Goal: Navigation & Orientation: Find specific page/section

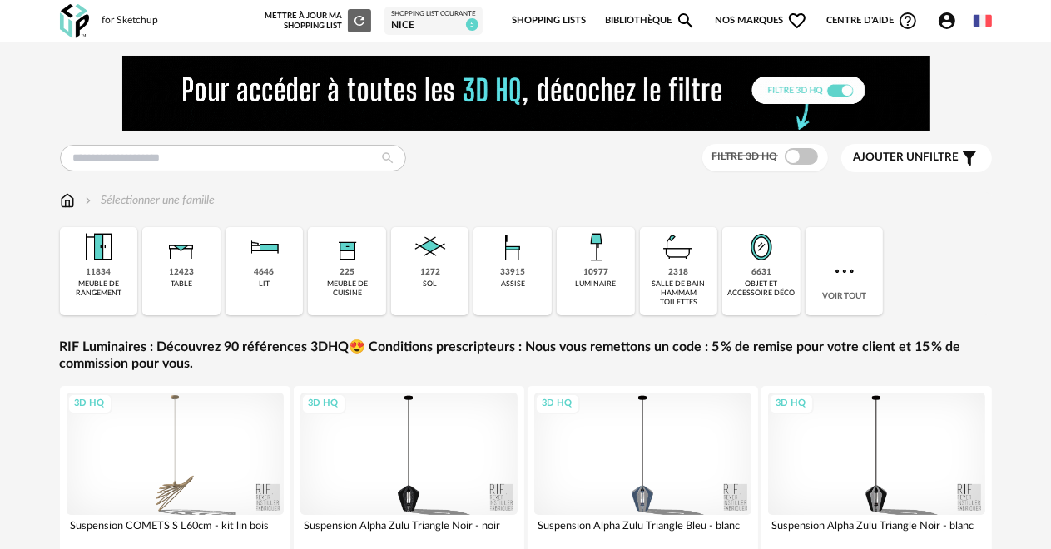
click at [945, 17] on icon "Account Circle icon" at bounding box center [947, 21] width 20 height 20
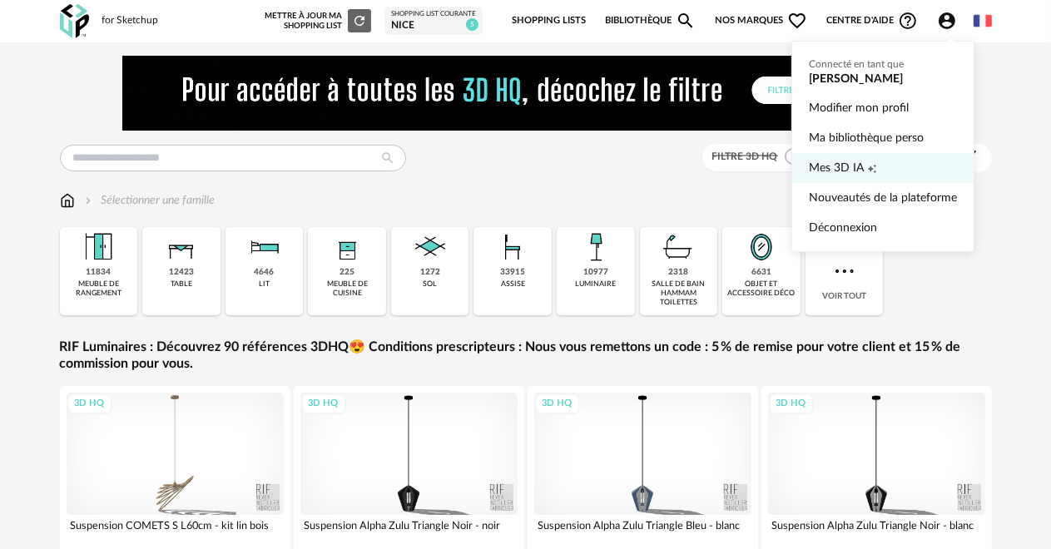
click at [842, 165] on span "Mes 3D IA" at bounding box center [836, 168] width 55 height 30
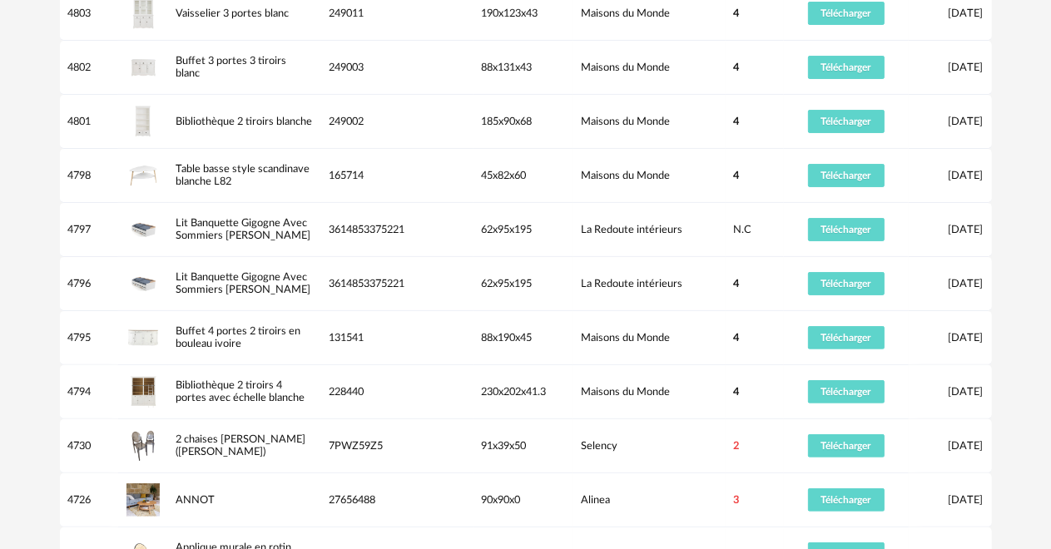
scroll to position [333, 0]
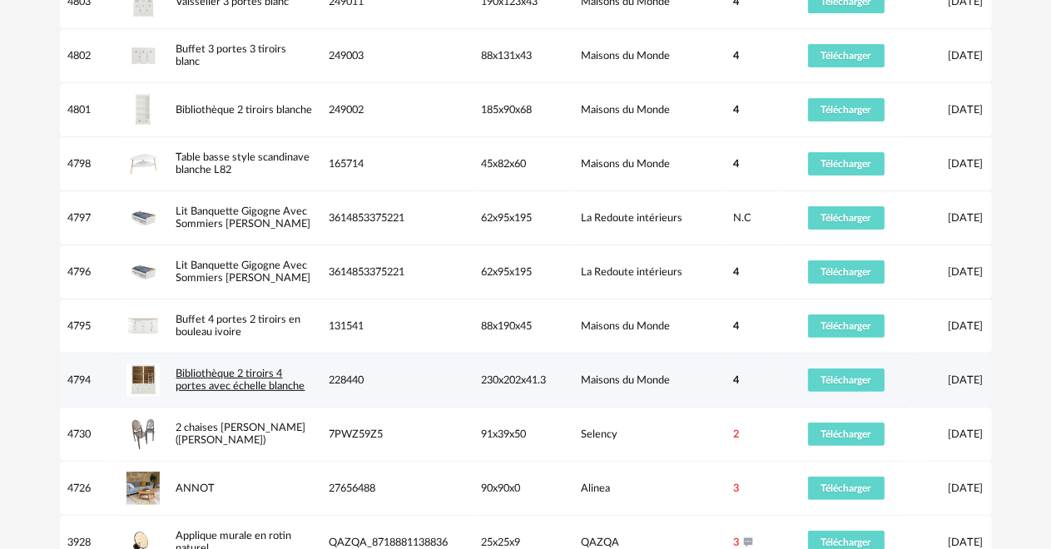
click at [228, 389] on link "Bibliothèque 2 tiroirs 4 portes avec échelle blanche" at bounding box center [240, 380] width 129 height 22
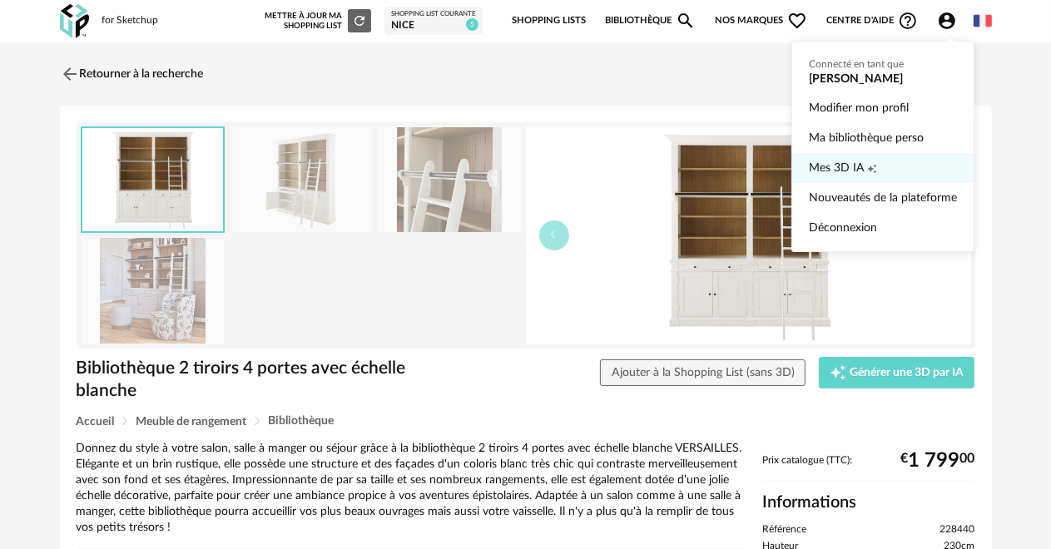
click at [827, 164] on span "Mes 3D IA" at bounding box center [836, 168] width 55 height 30
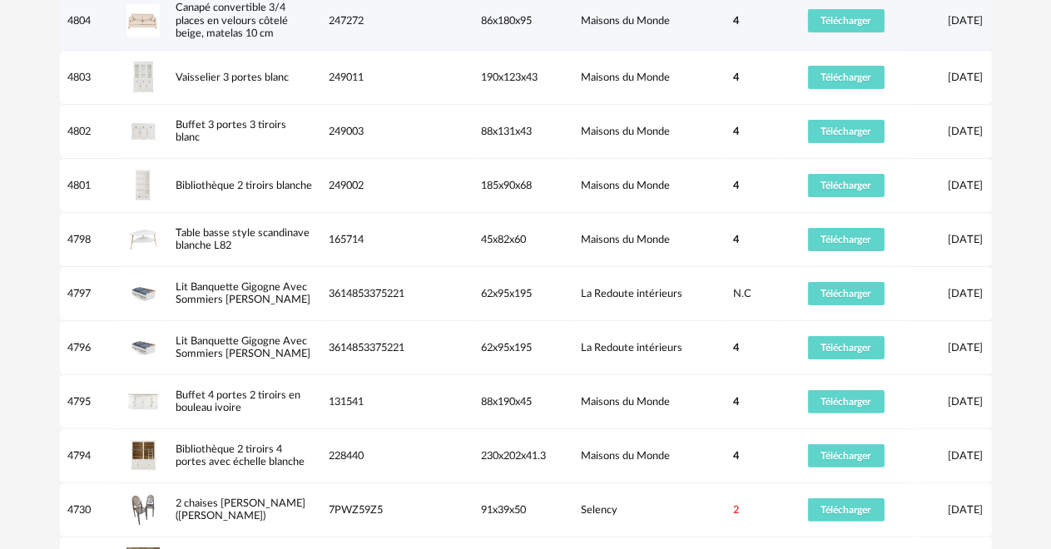
scroll to position [333, 0]
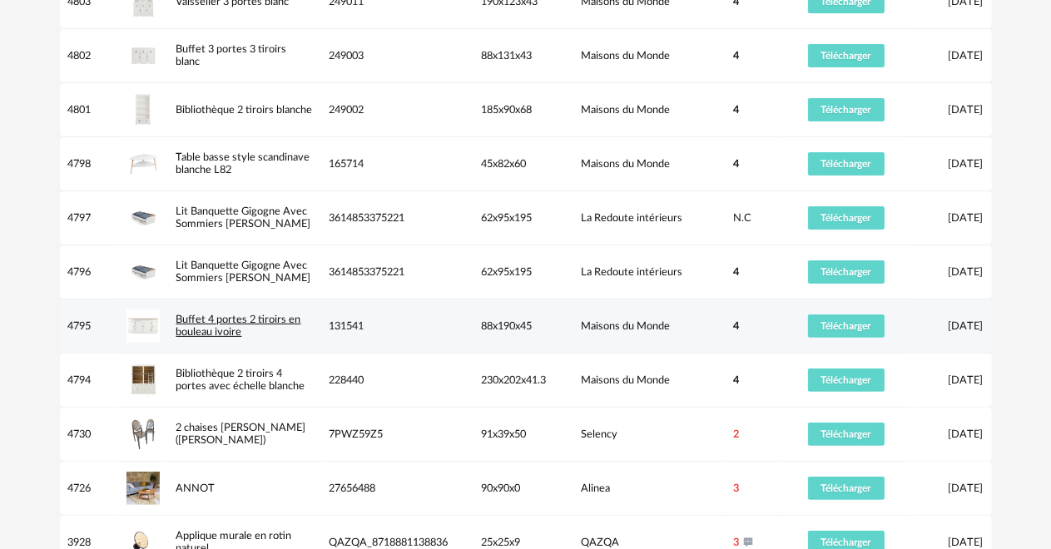
click at [201, 323] on link "Buffet 4 portes 2 tiroirs en bouleau ivoire" at bounding box center [238, 326] width 125 height 22
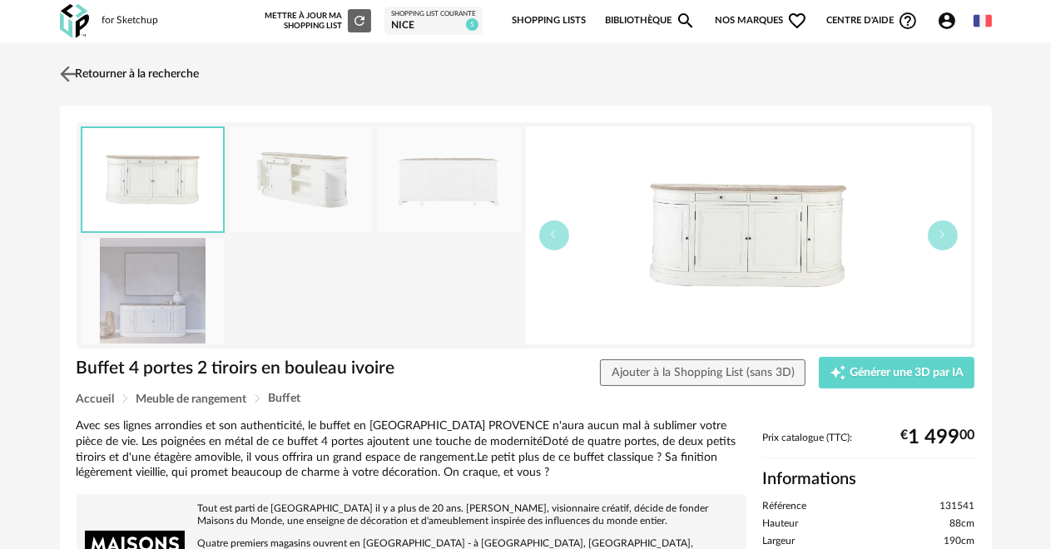
click at [65, 78] on img at bounding box center [68, 74] width 24 height 24
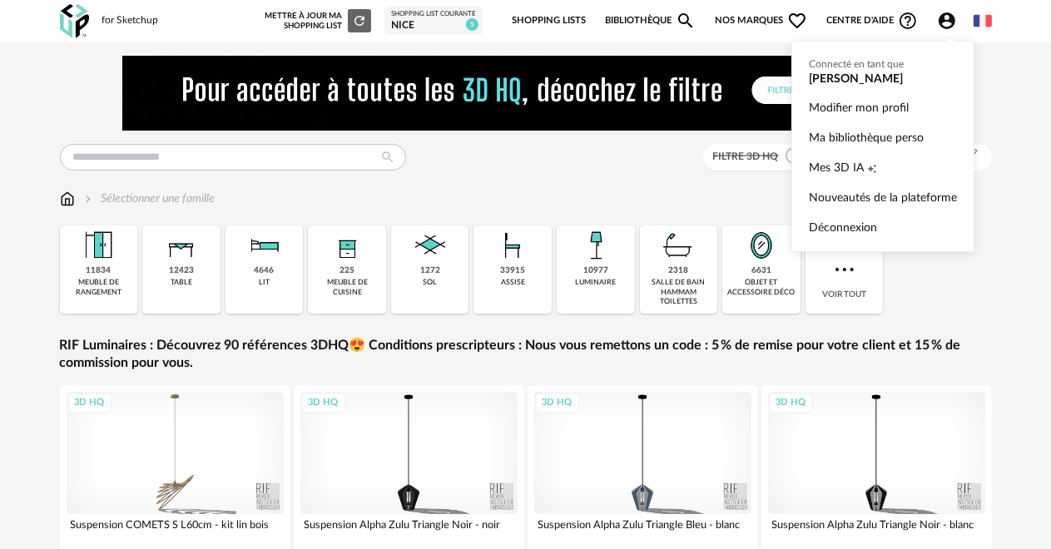
click at [949, 21] on icon "Account Circle icon" at bounding box center [947, 20] width 17 height 17
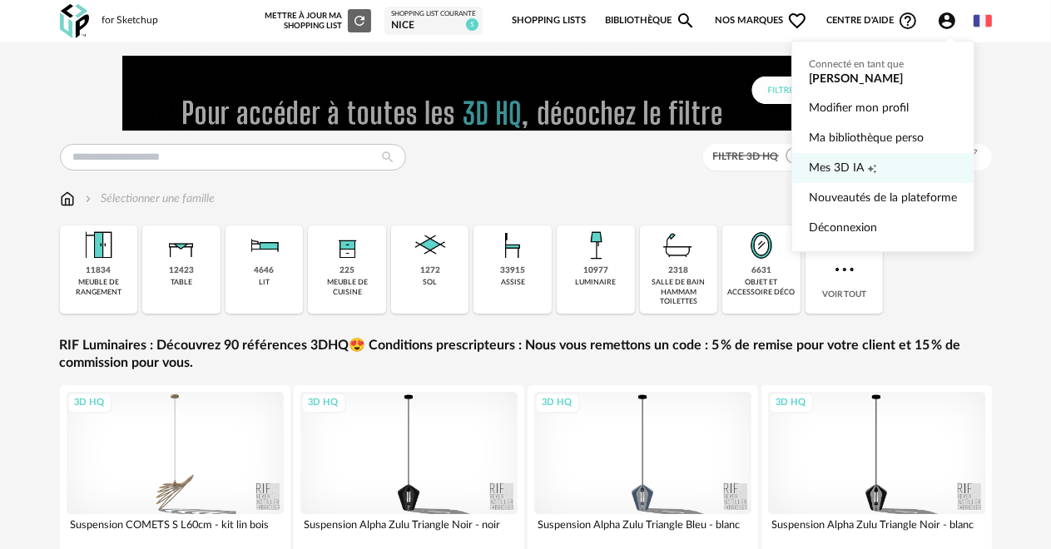
click at [854, 168] on span "Mes 3D IA" at bounding box center [836, 168] width 55 height 30
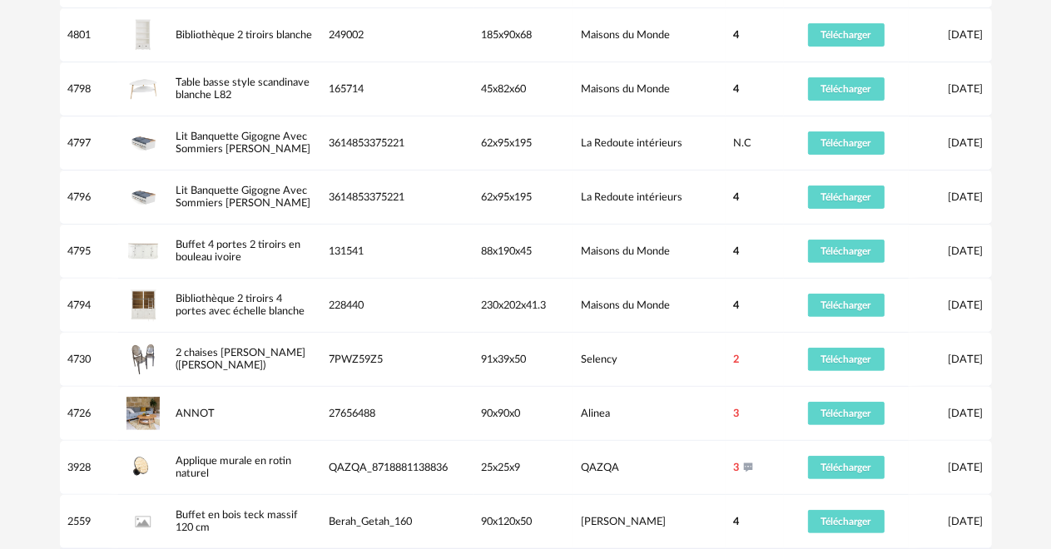
scroll to position [416, 0]
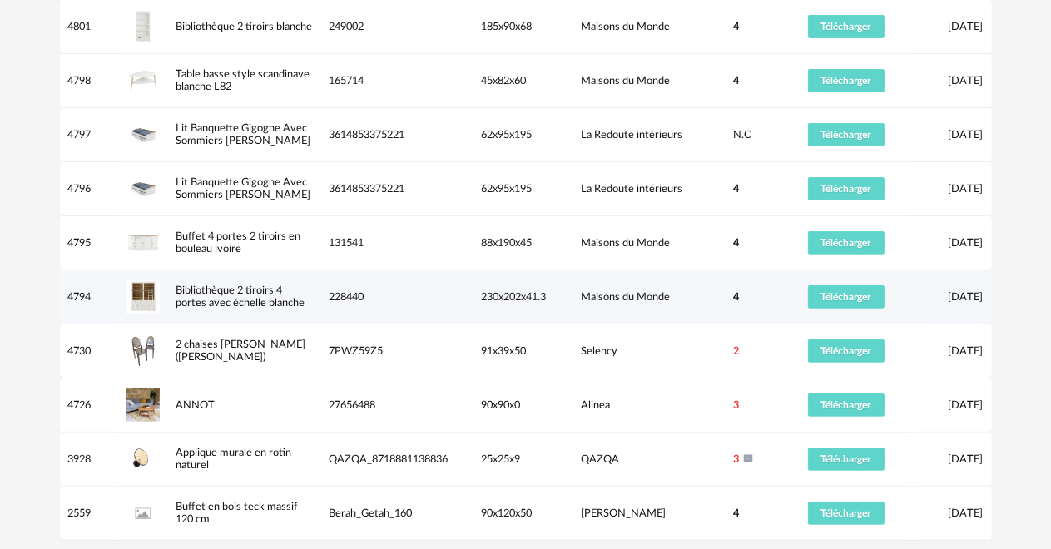
click at [402, 304] on td "228440" at bounding box center [397, 297] width 152 height 54
click at [211, 295] on div "Bibliothèque 2 tiroirs 4 portes avec échelle blanche" at bounding box center [244, 298] width 153 height 26
click at [204, 302] on link "Bibliothèque 2 tiroirs 4 portes avec échelle blanche" at bounding box center [240, 296] width 129 height 22
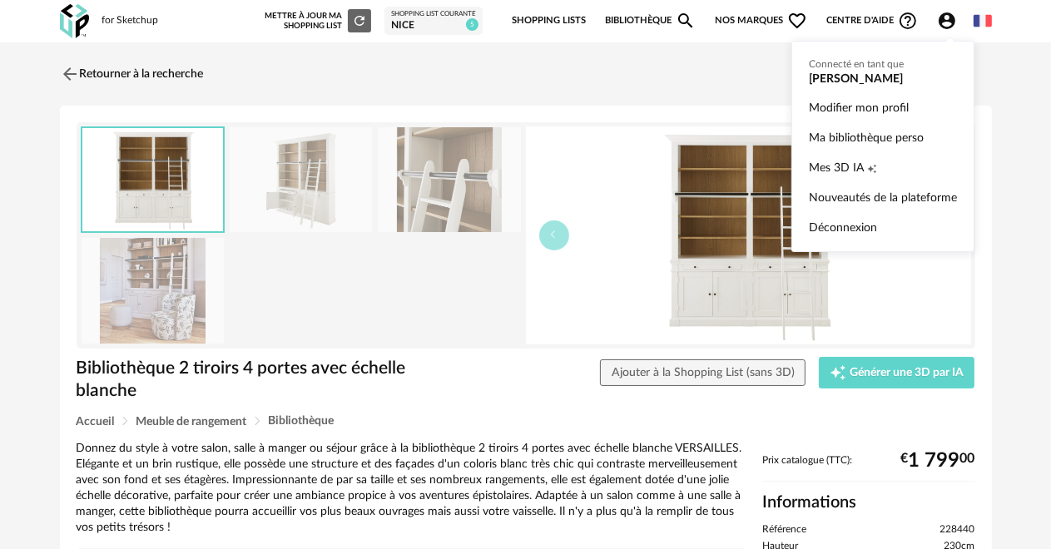
click at [940, 21] on icon "Account Circle icon" at bounding box center [947, 20] width 17 height 17
click at [825, 163] on span "Mes 3D IA" at bounding box center [836, 168] width 55 height 30
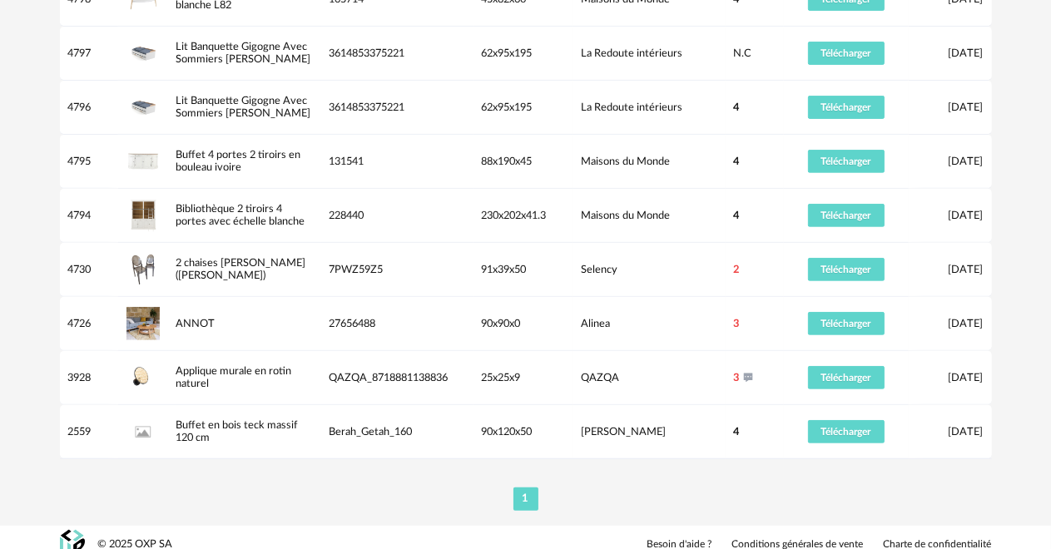
scroll to position [499, 0]
